Goal: Task Accomplishment & Management: Complete application form

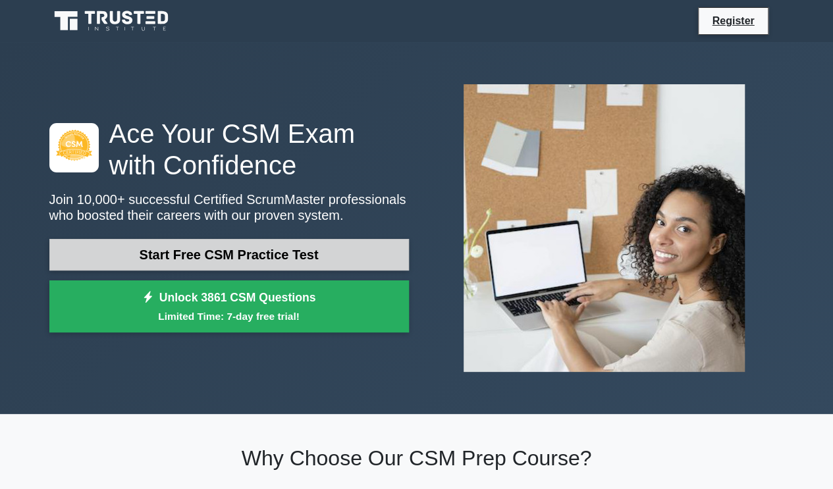
click at [260, 252] on link "Start Free CSM Practice Test" at bounding box center [228, 255] width 359 height 32
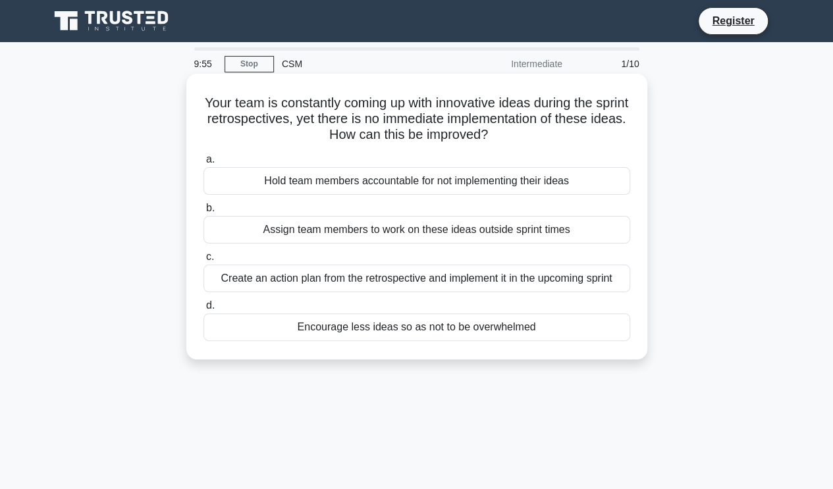
drag, startPoint x: 368, startPoint y: 116, endPoint x: 590, endPoint y: 146, distance: 224.4
click at [590, 146] on div "Your team is constantly coming up with innovative ideas during the sprint retro…" at bounding box center [417, 216] width 450 height 275
click at [566, 143] on h5 "Your team is constantly coming up with innovative ideas during the sprint retro…" at bounding box center [416, 119] width 429 height 49
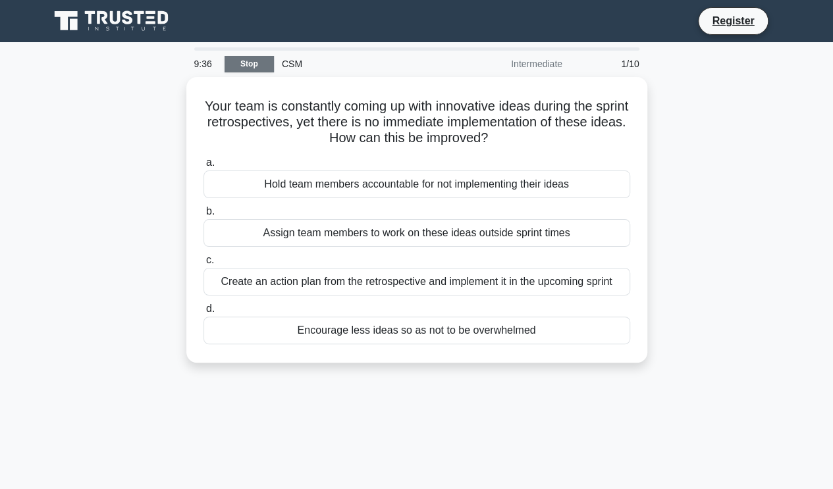
click at [253, 59] on link "Stop" at bounding box center [248, 64] width 49 height 16
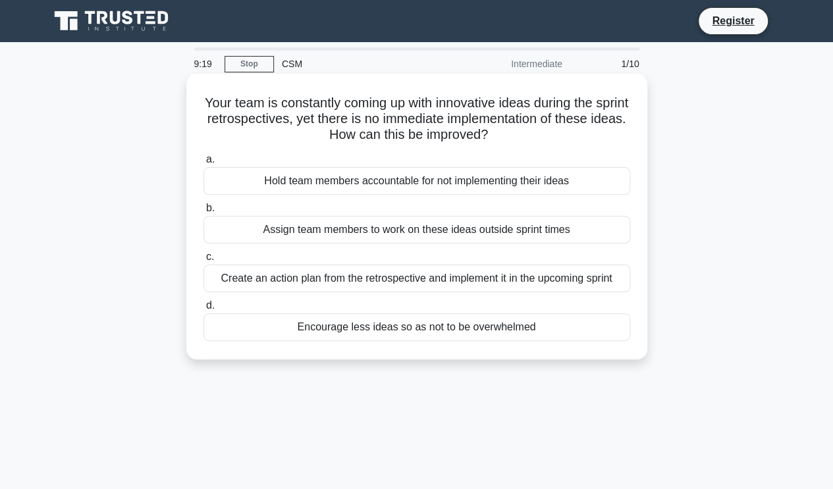
click at [327, 276] on div "Create an action plan from the retrospective and implement it in the upcoming s…" at bounding box center [416, 279] width 426 height 28
click at [203, 261] on input "c. Create an action plan from the retrospective and implement it in the upcomin…" at bounding box center [203, 257] width 0 height 9
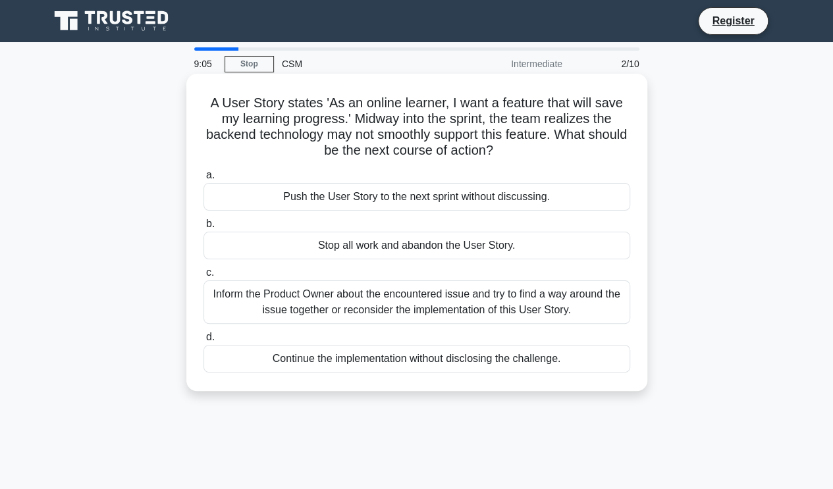
drag, startPoint x: 320, startPoint y: 134, endPoint x: 569, endPoint y: 152, distance: 249.5
click at [569, 152] on h5 "A User Story states 'As an online learner, I want a feature that will save my l…" at bounding box center [416, 127] width 429 height 64
click at [416, 143] on h5 "A User Story states 'As an online learner, I want a feature that will save my l…" at bounding box center [416, 127] width 429 height 64
click at [348, 310] on div "Inform the Product Owner about the encountered issue and try to find a way arou…" at bounding box center [416, 301] width 426 height 43
click at [203, 277] on input "c. Inform the Product Owner about the encountered issue and try to find a way a…" at bounding box center [203, 273] width 0 height 9
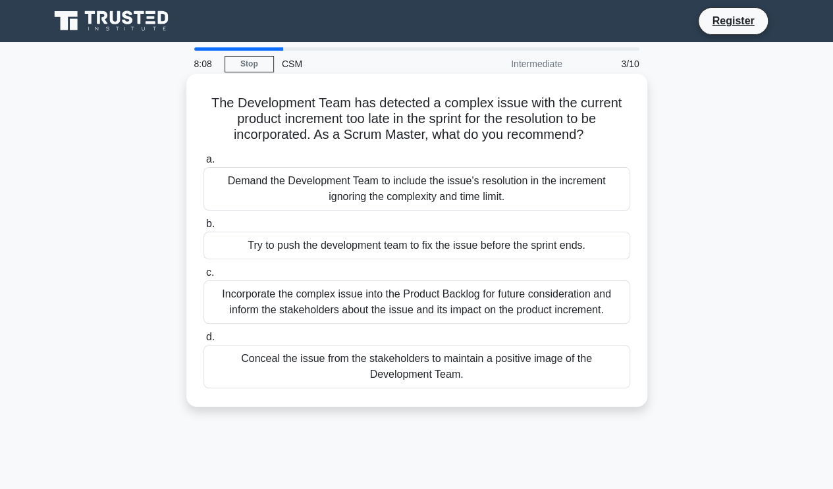
click at [466, 298] on div "Incorporate the complex issue into the Product Backlog for future consideration…" at bounding box center [416, 301] width 426 height 43
click at [203, 277] on input "c. Incorporate the complex issue into the Product Backlog for future considerat…" at bounding box center [203, 273] width 0 height 9
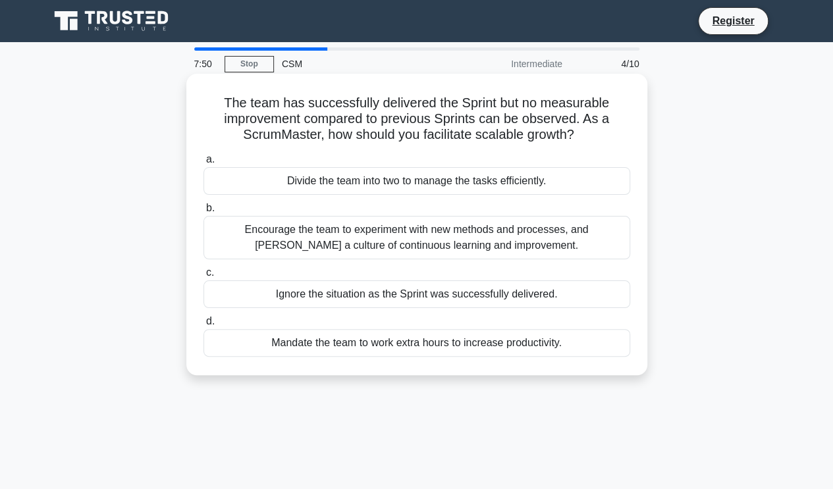
drag, startPoint x: 342, startPoint y: 119, endPoint x: 579, endPoint y: 137, distance: 236.9
click at [579, 137] on h5 "The team has successfully delivered the Sprint but no measurable improvement co…" at bounding box center [416, 119] width 429 height 49
click at [374, 239] on div "Encourage the team to experiment with new methods and processes, and foster a c…" at bounding box center [416, 237] width 426 height 43
click at [203, 213] on input "b. Encourage the team to experiment with new methods and processes, and foster …" at bounding box center [203, 208] width 0 height 9
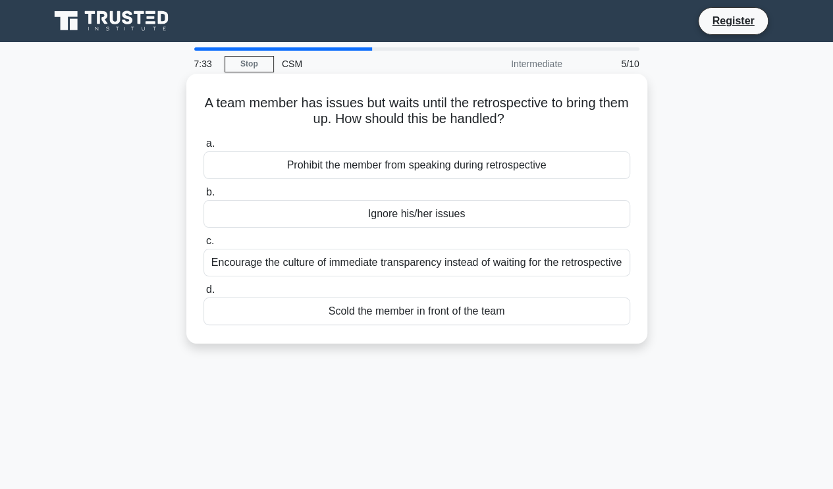
drag, startPoint x: 294, startPoint y: 103, endPoint x: 557, endPoint y: 122, distance: 264.0
click at [557, 122] on h5 "A team member has issues but waits until the retrospective to bring them up. Ho…" at bounding box center [416, 111] width 429 height 33
click at [541, 122] on h5 "A team member has issues but waits until the retrospective to bring them up. Ho…" at bounding box center [416, 111] width 429 height 33
click at [387, 267] on div "Encourage the culture of immediate transparency instead of waiting for the retr…" at bounding box center [416, 263] width 426 height 28
click at [203, 245] on input "c. Encourage the culture of immediate transparency instead of waiting for the r…" at bounding box center [203, 241] width 0 height 9
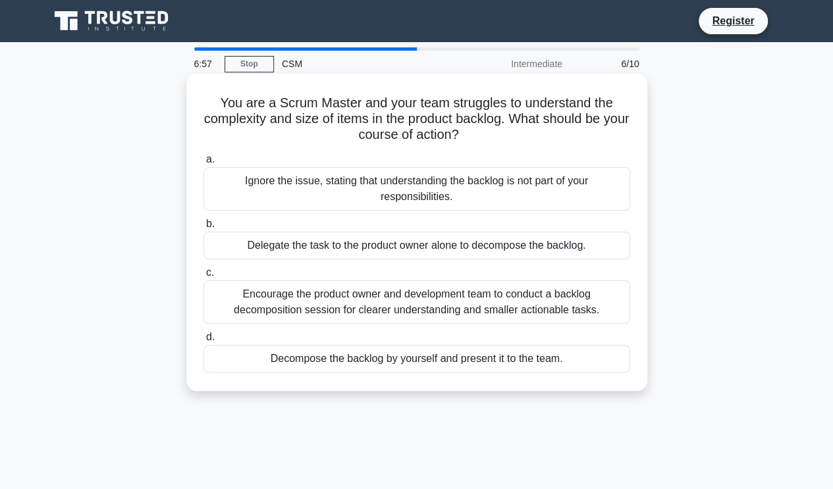
click at [352, 314] on div "Encourage the product owner and development team to conduct a backlog decomposi…" at bounding box center [416, 301] width 426 height 43
click at [203, 277] on input "c. Encourage the product owner and development team to conduct a backlog decomp…" at bounding box center [203, 273] width 0 height 9
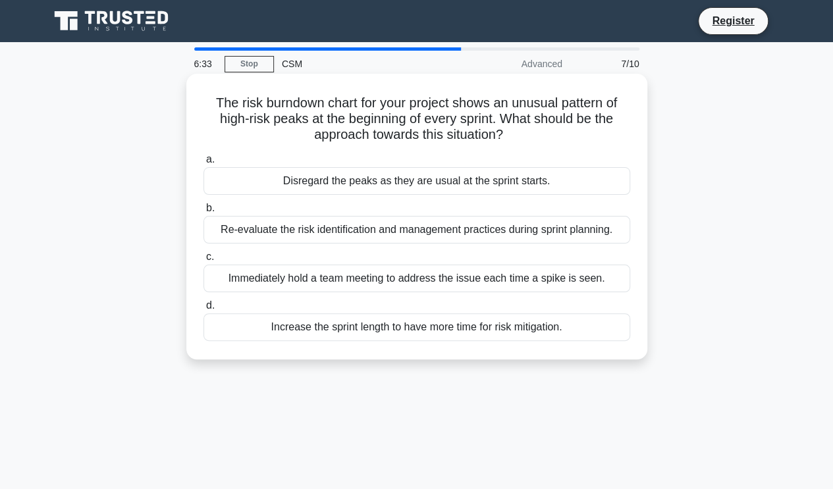
click at [345, 231] on div "Re-evaluate the risk identification and management practices during sprint plan…" at bounding box center [416, 230] width 426 height 28
click at [203, 213] on input "b. Re-evaluate the risk identification and management practices during sprint p…" at bounding box center [203, 208] width 0 height 9
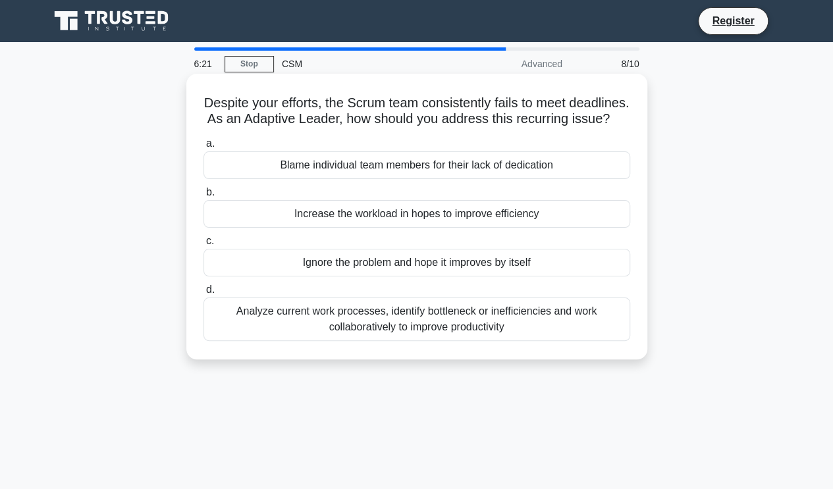
drag, startPoint x: 295, startPoint y: 119, endPoint x: 505, endPoint y: 138, distance: 211.4
click at [505, 128] on h5 "Despite your efforts, the Scrum team consistently fails to meet deadlines. As a…" at bounding box center [416, 111] width 429 height 33
click at [609, 128] on icon ".spinner_0XTQ{transform-origin:center;animation:spinner_y6GP .75s linear infini…" at bounding box center [617, 120] width 16 height 16
drag, startPoint x: 223, startPoint y: 98, endPoint x: 533, endPoint y: 145, distance: 313.5
click at [533, 145] on div "Despite your efforts, the Scrum team consistently fails to meet deadlines. As a…" at bounding box center [417, 216] width 450 height 275
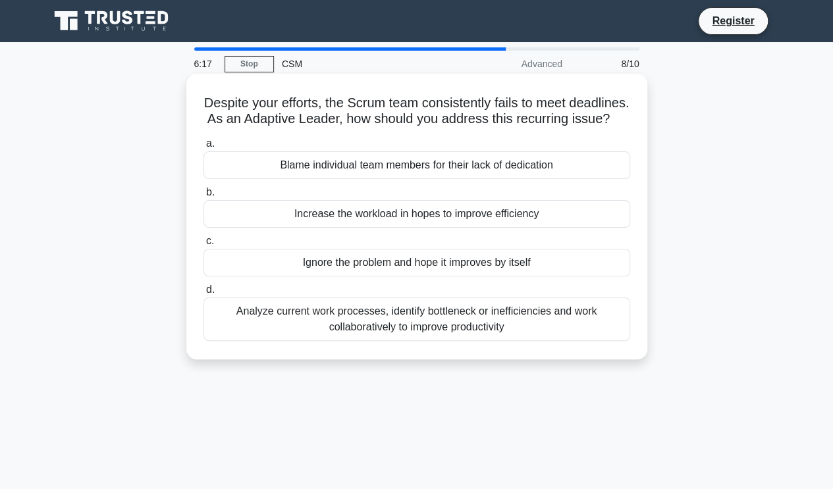
click at [519, 128] on h5 "Despite your efforts, the Scrum team consistently fails to meet deadlines. As a…" at bounding box center [416, 111] width 429 height 33
drag, startPoint x: 487, startPoint y: 134, endPoint x: 224, endPoint y: 94, distance: 266.2
click at [224, 94] on div "Despite your efforts, the Scrum team consistently fails to meet deadlines. As a…" at bounding box center [417, 216] width 450 height 275
click at [229, 97] on h5 "Despite your efforts, the Scrum team consistently fails to meet deadlines. As a…" at bounding box center [416, 111] width 429 height 33
drag, startPoint x: 232, startPoint y: 101, endPoint x: 489, endPoint y: 131, distance: 259.1
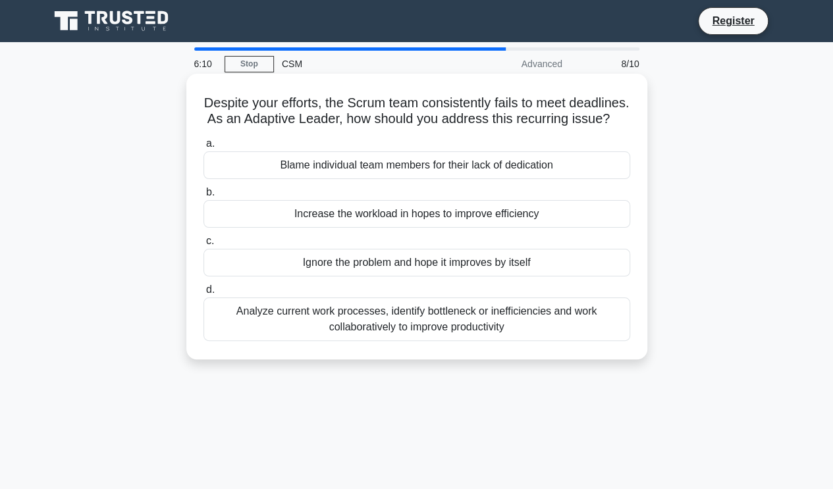
click at [489, 128] on h5 "Despite your efforts, the Scrum team consistently fails to meet deadlines. As a…" at bounding box center [416, 111] width 429 height 33
click at [480, 128] on h5 "Despite your efforts, the Scrum team consistently fails to meet deadlines. As a…" at bounding box center [416, 111] width 429 height 33
click at [365, 336] on div "Analyze current work processes, identify bottleneck or inefficiencies and work …" at bounding box center [416, 318] width 426 height 43
click at [203, 294] on input "d. Analyze current work processes, identify bottleneck or inefficiencies and wo…" at bounding box center [203, 290] width 0 height 9
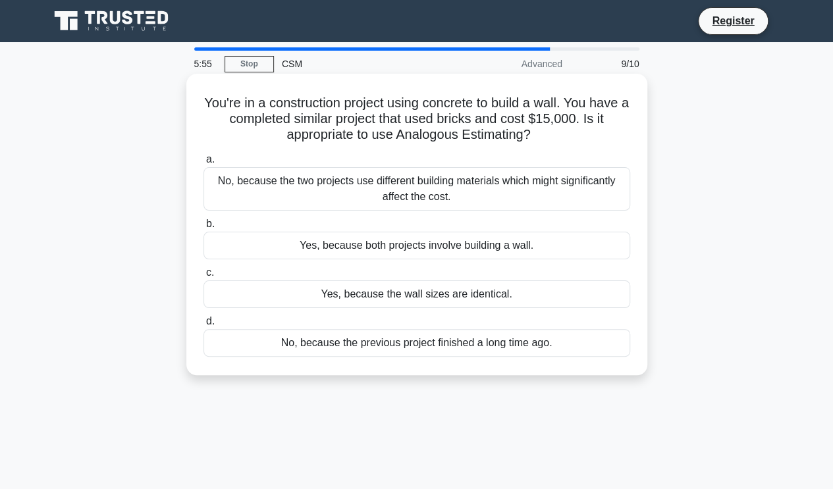
drag, startPoint x: 279, startPoint y: 138, endPoint x: 552, endPoint y: 134, distance: 273.2
click at [552, 134] on h5 "You're in a construction project using concrete to build a wall. You have a com…" at bounding box center [416, 119] width 429 height 49
click at [559, 134] on h5 "You're in a construction project using concrete to build a wall. You have a com…" at bounding box center [416, 119] width 429 height 49
click at [529, 135] on h5 "You're in a construction project using concrete to build a wall. You have a com…" at bounding box center [416, 119] width 429 height 49
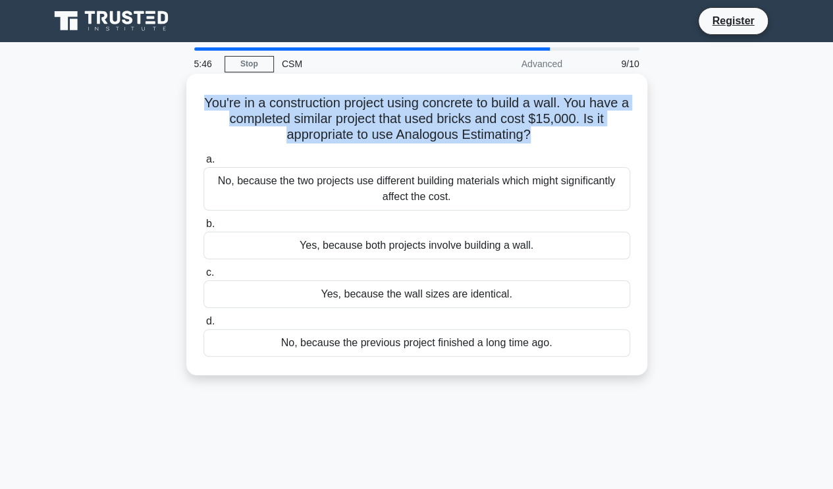
drag, startPoint x: 532, startPoint y: 136, endPoint x: 203, endPoint y: 107, distance: 330.3
click at [203, 107] on h5 "You're in a construction project using concrete to build a wall. You have a com…" at bounding box center [416, 119] width 429 height 49
click at [388, 118] on h5 "You're in a construction project using concrete to build a wall. You have a com…" at bounding box center [416, 119] width 429 height 49
drag, startPoint x: 279, startPoint y: 120, endPoint x: 543, endPoint y: 140, distance: 264.7
click at [543, 140] on h5 "You're in a construction project using concrete to build a wall. You have a com…" at bounding box center [416, 119] width 429 height 49
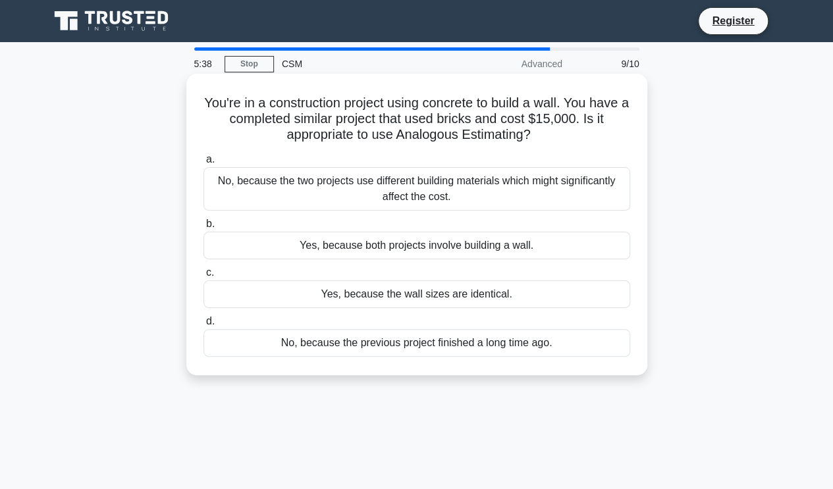
click at [546, 140] on icon ".spinner_0XTQ{transform-origin:center;animation:spinner_y6GP .75s linear infini…" at bounding box center [538, 136] width 16 height 16
drag, startPoint x: 548, startPoint y: 140, endPoint x: 193, endPoint y: 103, distance: 356.0
click at [193, 103] on div "You're in a construction project using concrete to build a wall. You have a com…" at bounding box center [417, 224] width 450 height 291
click at [488, 132] on h5 "You're in a construction project using concrete to build a wall. You have a com…" at bounding box center [416, 119] width 429 height 49
drag, startPoint x: 486, startPoint y: 122, endPoint x: 557, endPoint y: 139, distance: 73.1
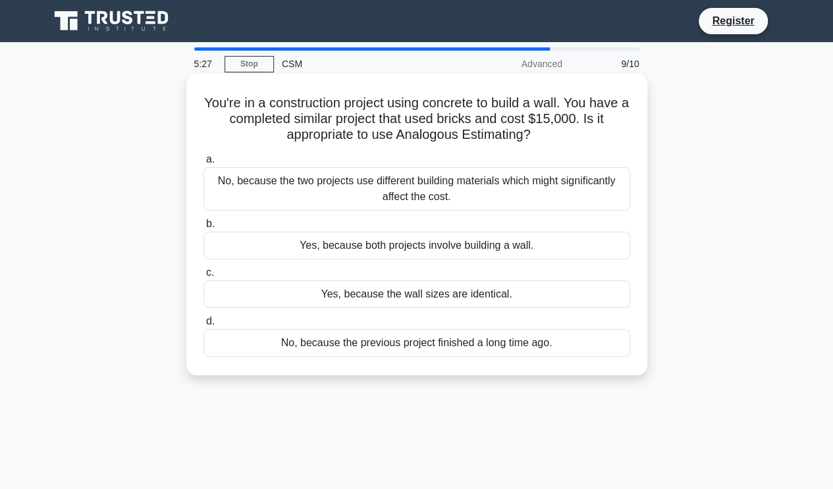
click at [557, 139] on h5 "You're in a construction project using concrete to build a wall. You have a com…" at bounding box center [416, 119] width 429 height 49
click at [418, 190] on div "No, because the two projects use different building materials which might signi…" at bounding box center [416, 188] width 426 height 43
click at [203, 164] on input "a. No, because the two projects use different building materials which might si…" at bounding box center [203, 159] width 0 height 9
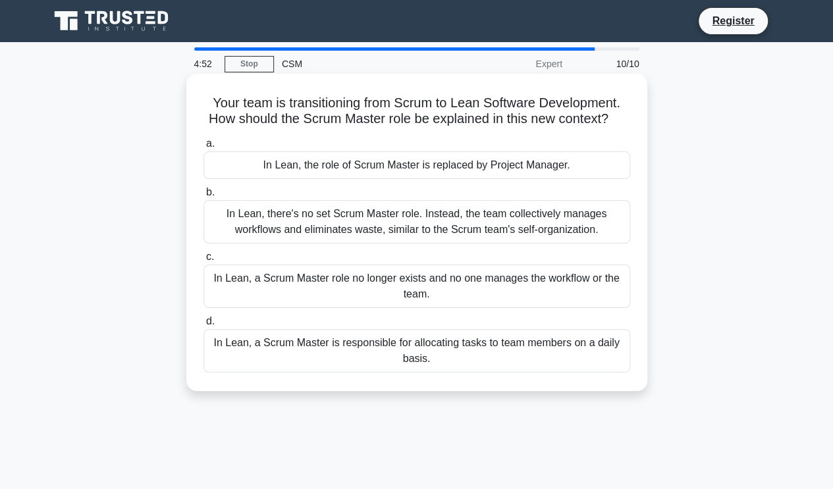
click at [358, 220] on div "In Lean, there's no set Scrum Master role. Instead, the team collectively manag…" at bounding box center [416, 221] width 426 height 43
click at [203, 197] on input "b. In Lean, there's no set Scrum Master role. Instead, the team collectively ma…" at bounding box center [203, 192] width 0 height 9
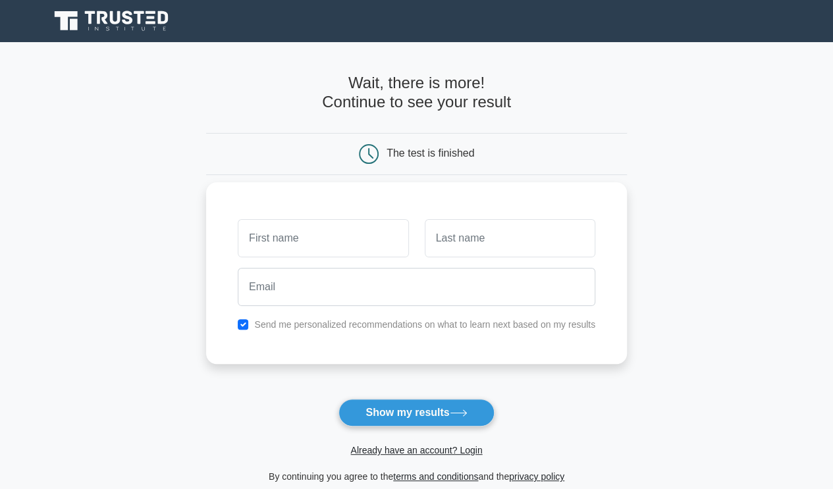
click at [326, 244] on input "text" at bounding box center [323, 238] width 170 height 38
type input "Amit"
click at [465, 242] on input "text" at bounding box center [510, 238] width 170 height 38
type input "Rawat"
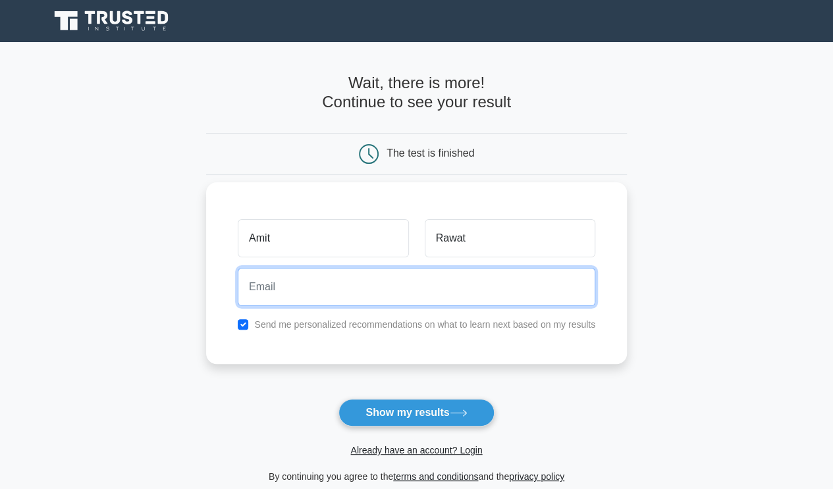
click at [305, 296] on input "email" at bounding box center [416, 287] width 357 height 38
type input "amitrawat15@gmail.com"
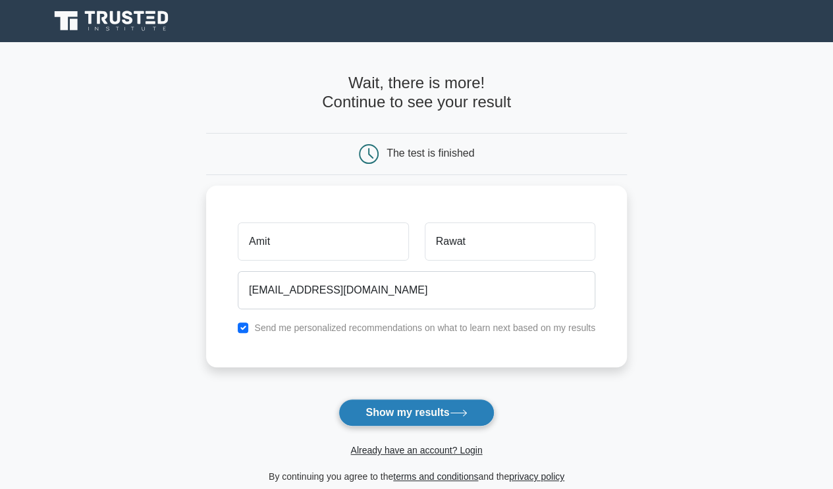
click at [425, 409] on button "Show my results" at bounding box center [415, 413] width 155 height 28
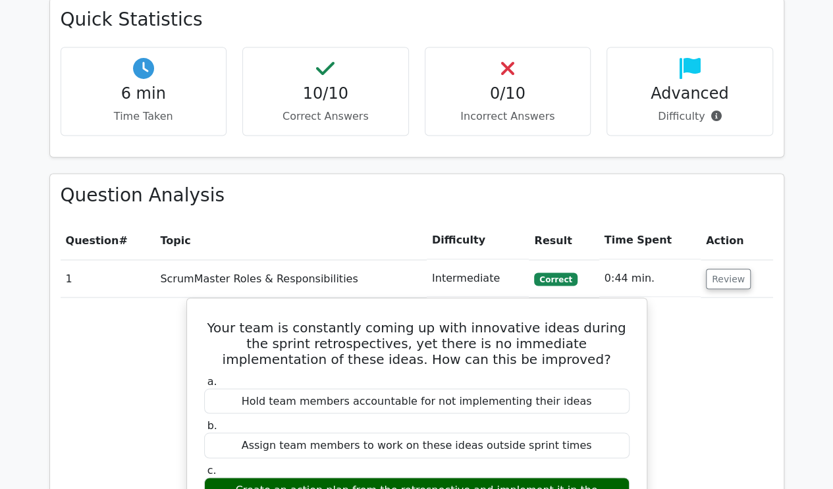
scroll to position [1053, 0]
